Goal: Information Seeking & Learning: Understand process/instructions

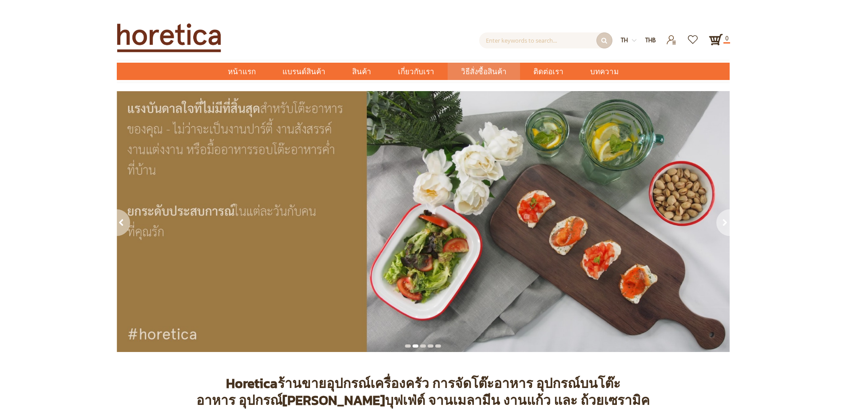
click at [473, 68] on span "วิธีสั่งซื้อสินค้า" at bounding box center [484, 72] width 46 height 18
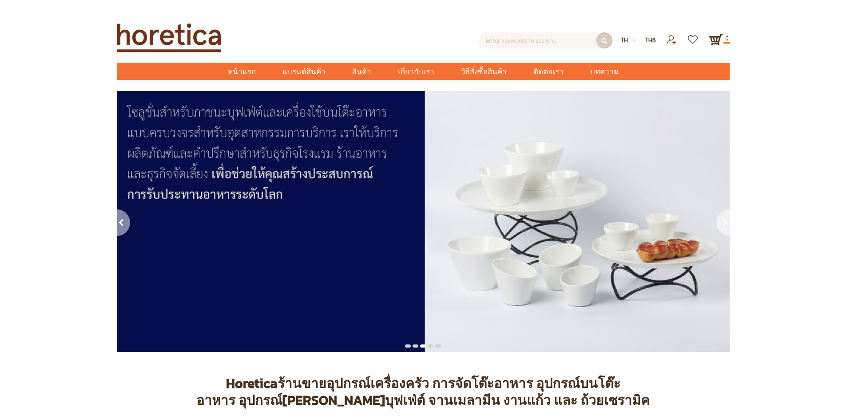
scroll to position [178, 0]
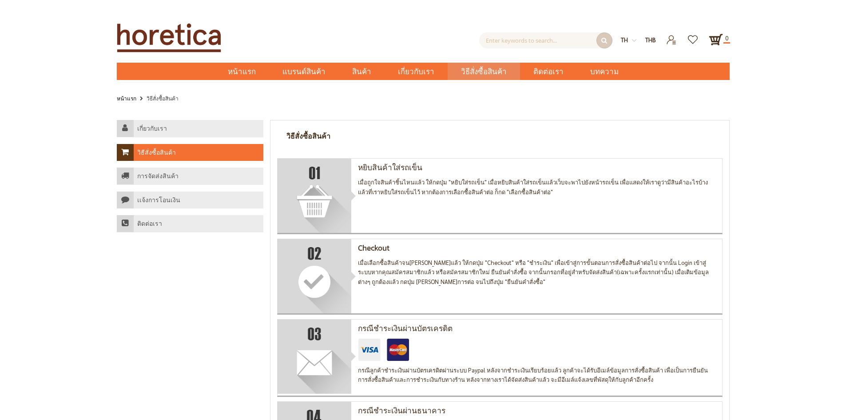
click at [329, 182] on img at bounding box center [315, 196] width 74 height 74
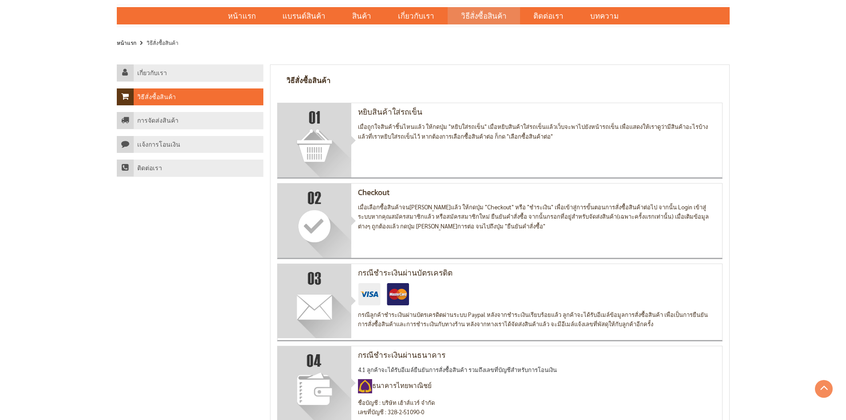
scroll to position [44, 0]
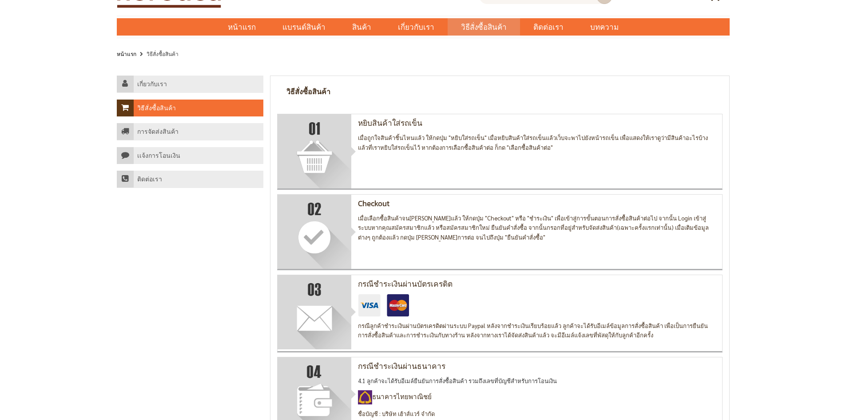
click at [310, 91] on h1 "วิธีสั่งซื้อสินค้า" at bounding box center [308, 91] width 44 height 9
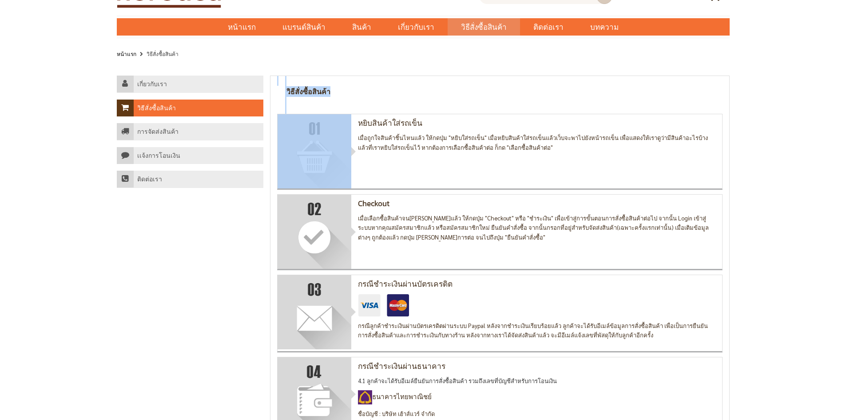
click at [310, 91] on h1 "วิธีสั่งซื้อสินค้า" at bounding box center [308, 91] width 44 height 9
click at [341, 95] on div "วิธีสั่งซื้อสินค้า" at bounding box center [499, 95] width 459 height 38
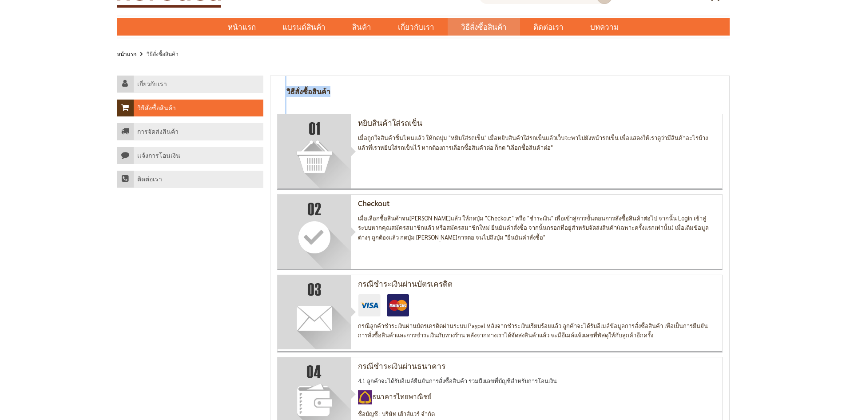
copy div "วิธีสั่งซื้อสินค้า"
drag, startPoint x: 333, startPoint y: 91, endPoint x: 424, endPoint y: 125, distance: 97.3
click at [289, 92] on div "วิธีสั่งซื้อสินค้า" at bounding box center [499, 95] width 459 height 38
click at [459, 103] on div "วิธีสั่งซื้อสินค้า" at bounding box center [499, 95] width 459 height 38
